Goal: Task Accomplishment & Management: Manage account settings

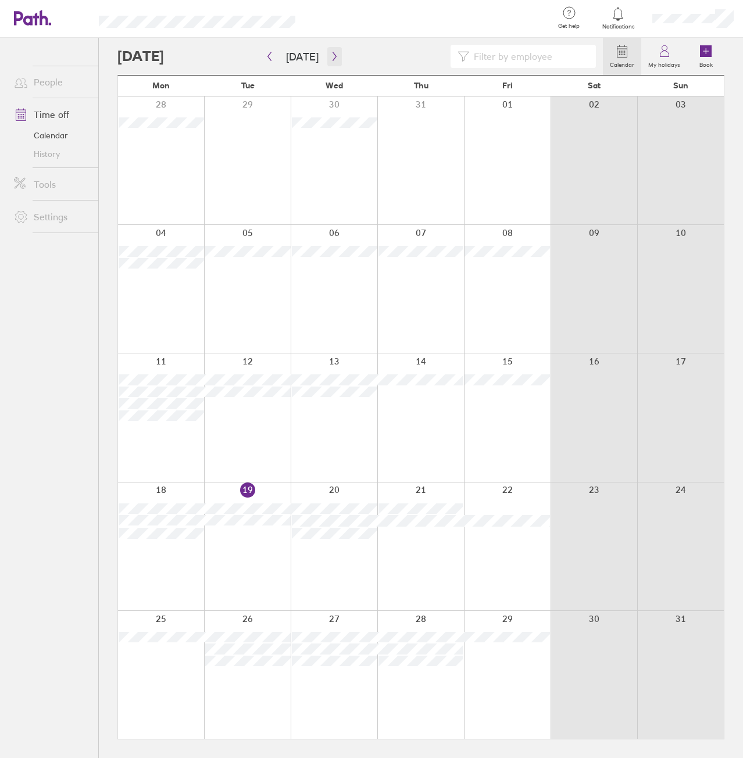
click at [333, 56] on icon "button" at bounding box center [334, 56] width 9 height 9
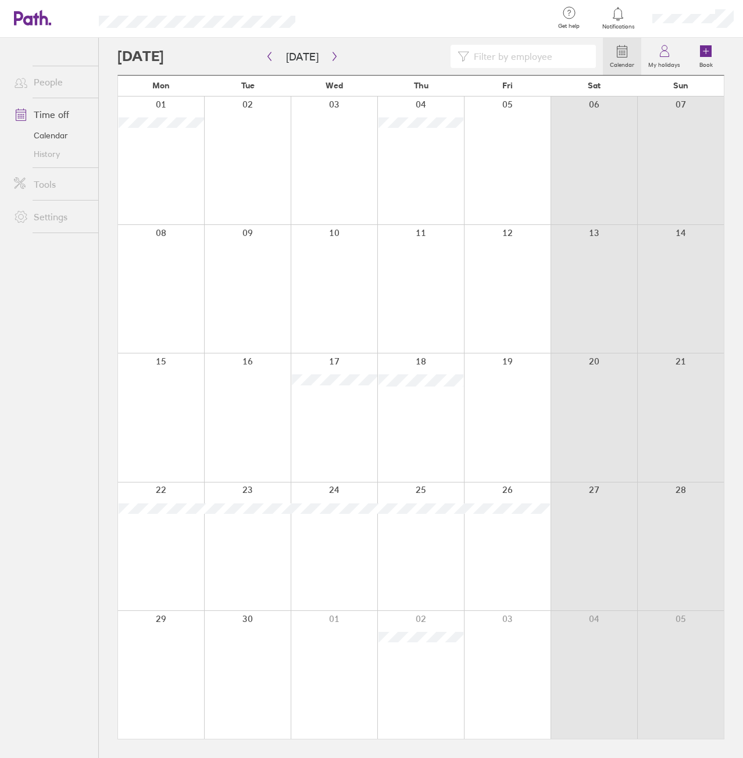
click at [142, 148] on div at bounding box center [161, 161] width 86 height 128
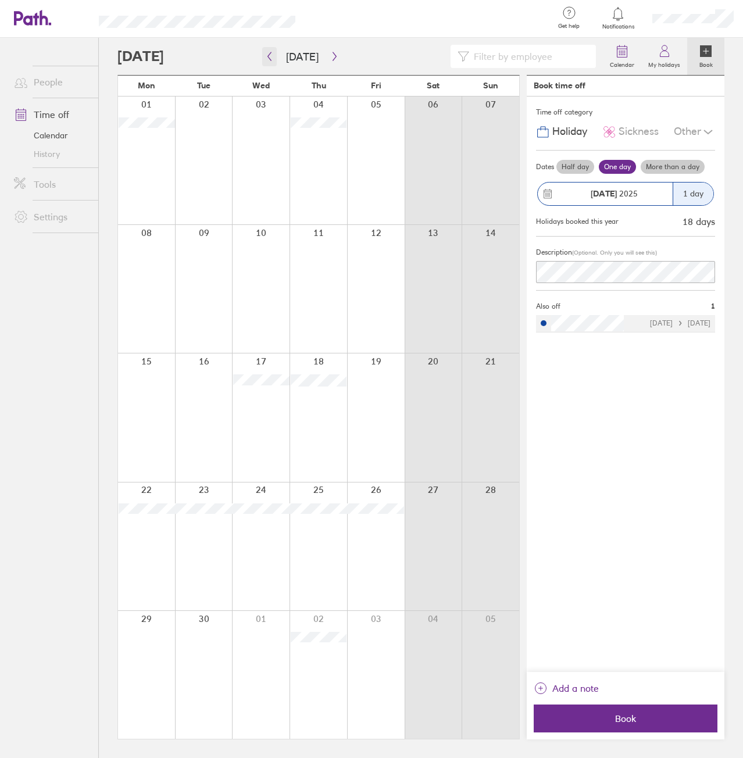
click at [272, 64] on button "button" at bounding box center [269, 56] width 15 height 19
click at [331, 59] on icon "button" at bounding box center [334, 56] width 9 height 9
click at [159, 141] on div at bounding box center [146, 161] width 57 height 128
click at [160, 140] on div at bounding box center [146, 161] width 57 height 128
click at [650, 719] on span "Book" at bounding box center [625, 718] width 167 height 10
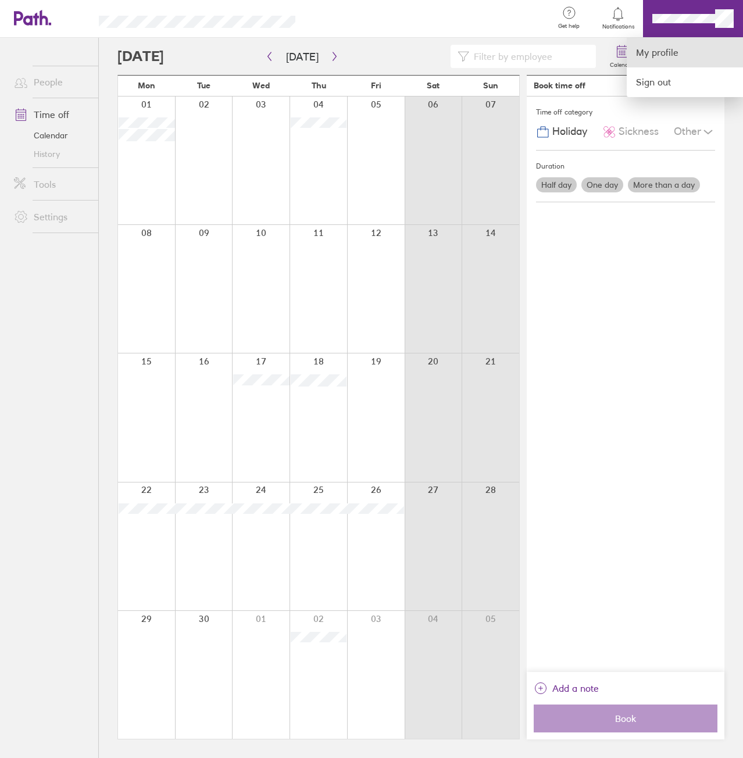
click at [679, 47] on link "My profile" at bounding box center [685, 53] width 116 height 30
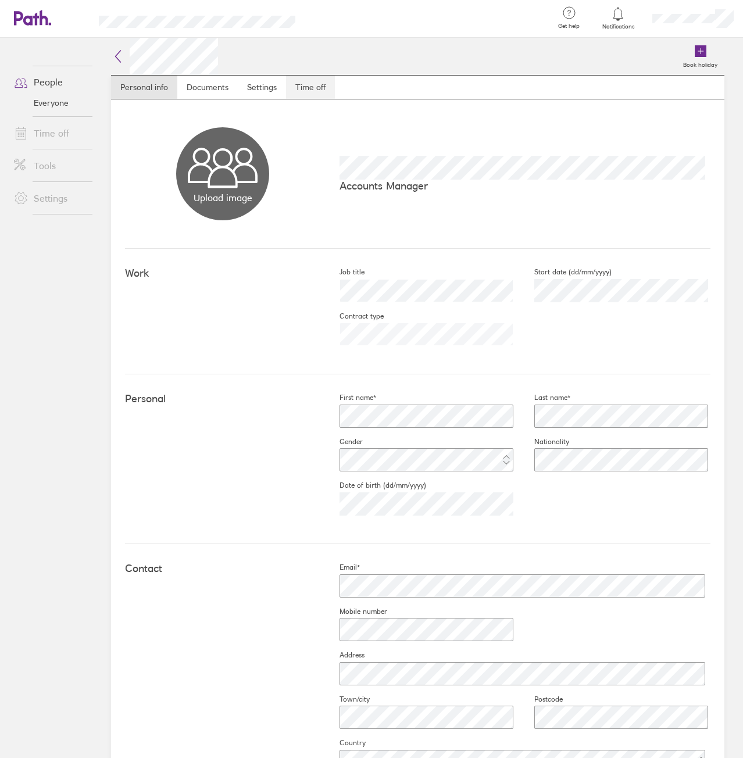
click at [316, 85] on link "Time off" at bounding box center [310, 87] width 49 height 23
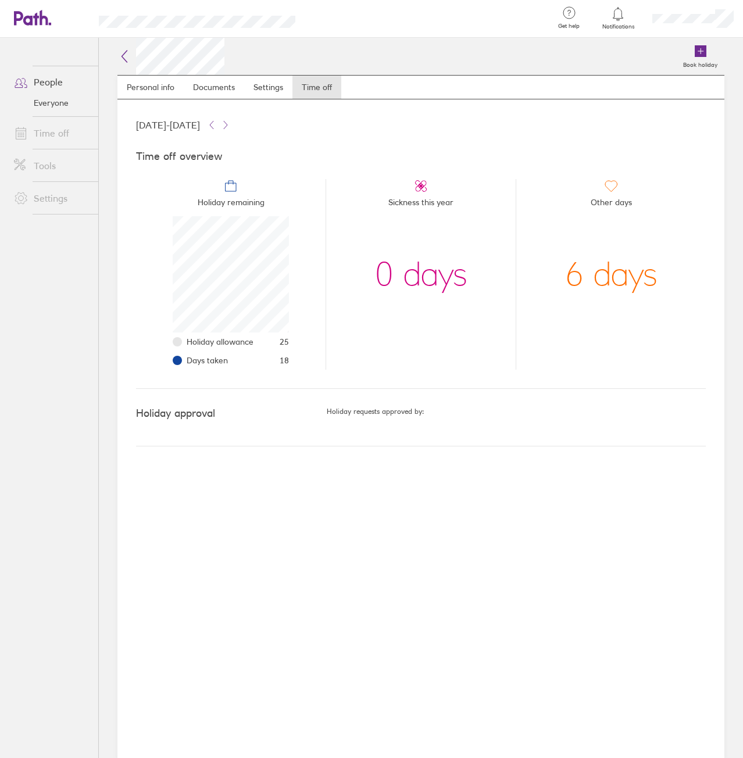
scroll to position [116, 116]
click at [88, 347] on ul "People Everyone Time off Tools Settings" at bounding box center [49, 379] width 98 height 682
